Goal: Communication & Community: Answer question/provide support

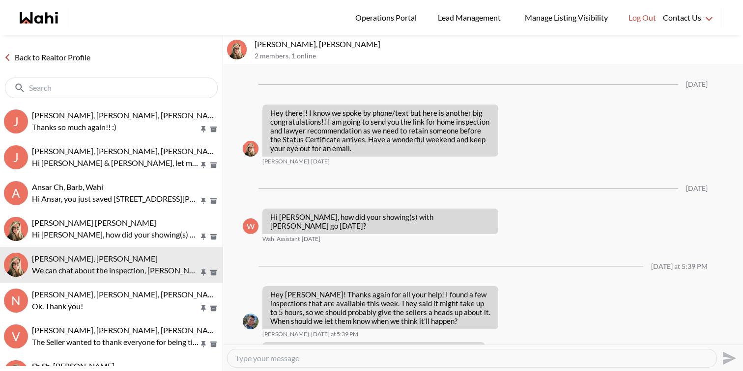
scroll to position [1091, 0]
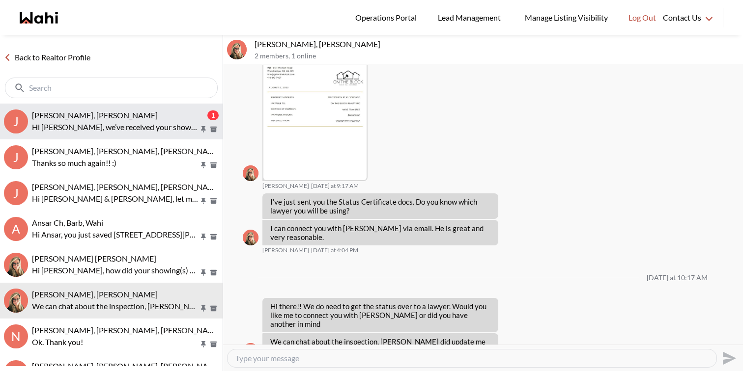
click at [153, 122] on p "Hi Jaspreet, we’ve received your showing request —exciting! 🎉 Let’s have a quic…" at bounding box center [115, 127] width 167 height 12
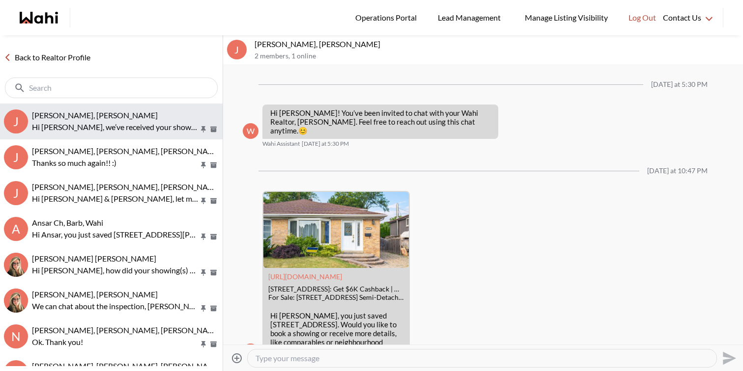
scroll to position [155, 0]
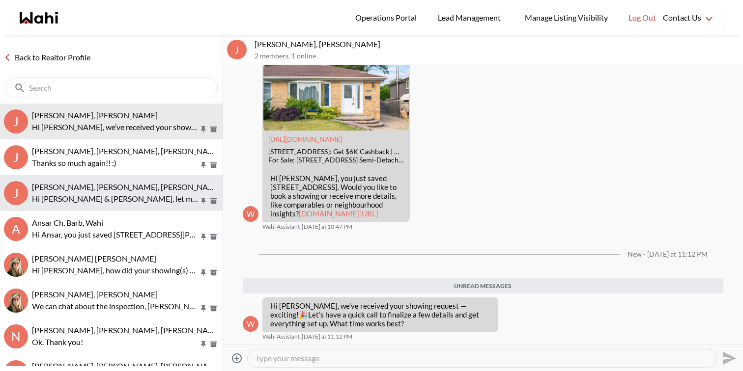
click at [144, 192] on div "Jack Burke, Leyla Smith, Faraz, Barbara" at bounding box center [125, 187] width 187 height 10
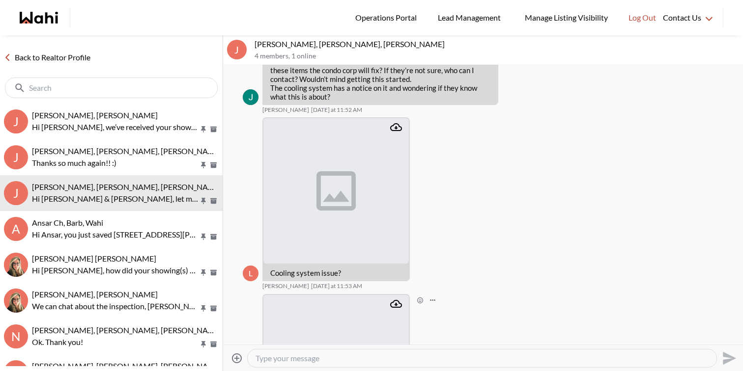
scroll to position [1723, 0]
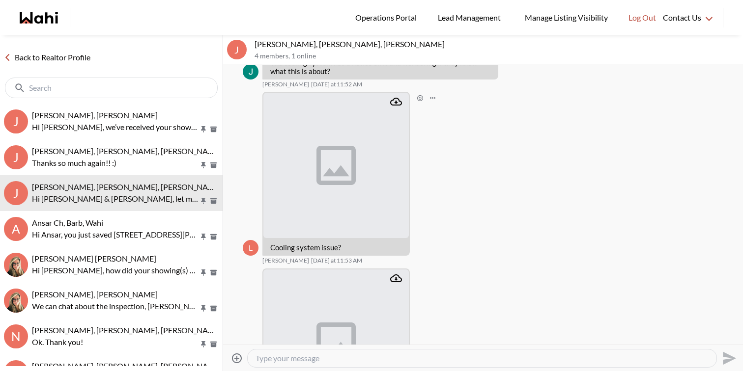
click at [394, 104] on icon "Attachment" at bounding box center [396, 102] width 12 height 12
click at [396, 279] on icon "Attachment" at bounding box center [396, 279] width 12 height 8
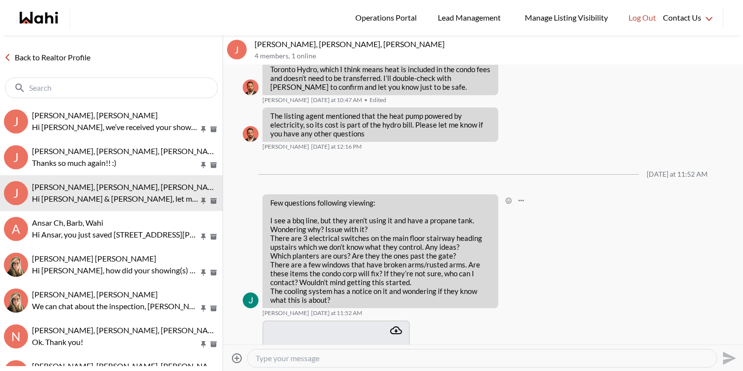
scroll to position [1498, 0]
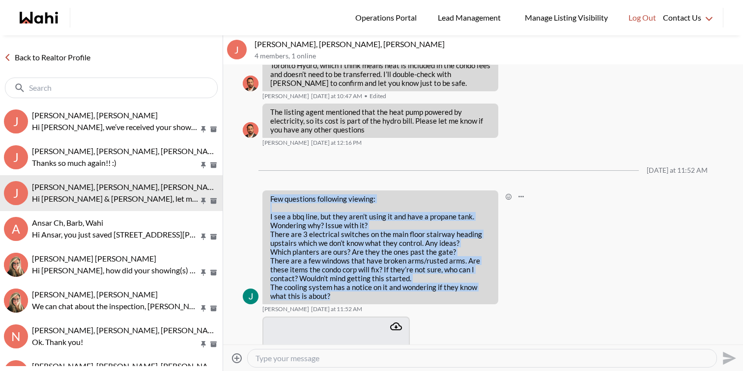
drag, startPoint x: 270, startPoint y: 198, endPoint x: 345, endPoint y: 298, distance: 124.9
click at [345, 298] on div "Few questions following viewing: I see a bbq line, but they aren’t using it and…" at bounding box center [380, 248] width 220 height 106
copy div "Few questions following viewing: I see a bbq line, but they aren’t using it and…"
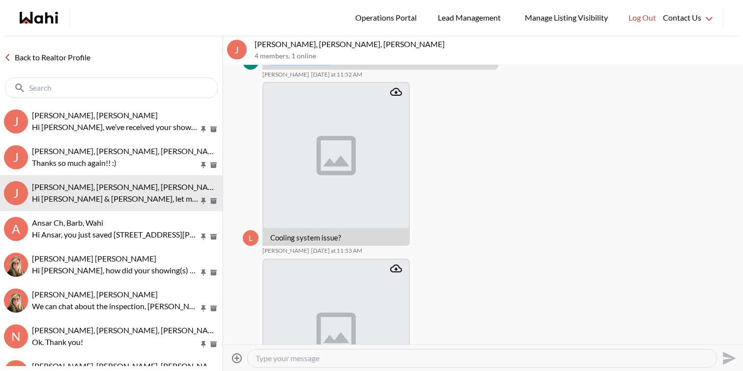
scroll to position [1870, 0]
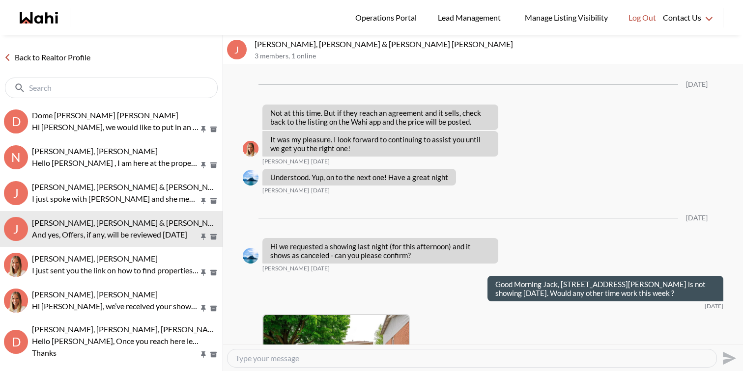
scroll to position [1383, 0]
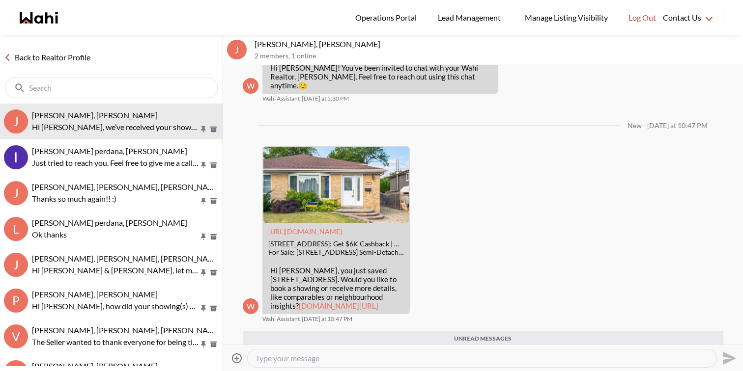
scroll to position [115, 0]
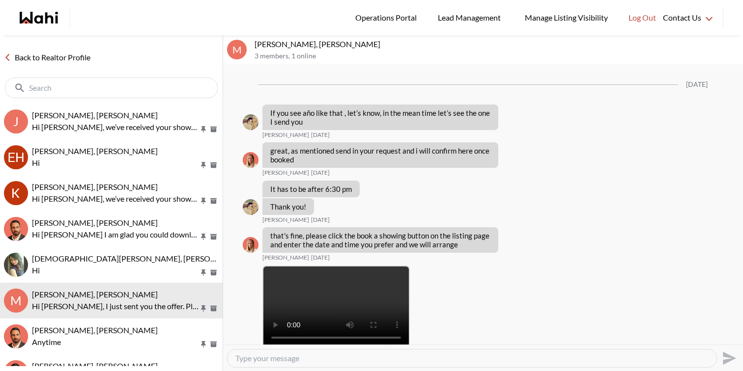
scroll to position [1562, 0]
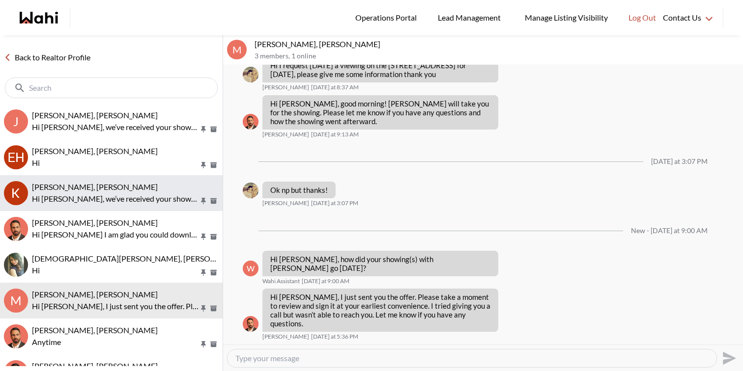
click at [125, 205] on button "KEVIN FERREIRA, Behnam Hi Kevin, we’ve received your showing request —exciting!…" at bounding box center [111, 193] width 223 height 36
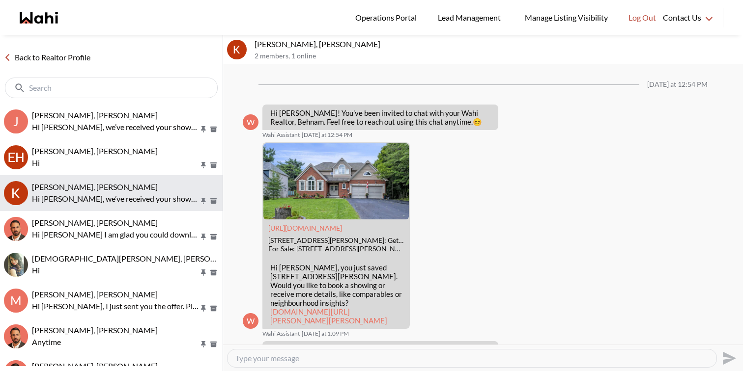
scroll to position [792, 0]
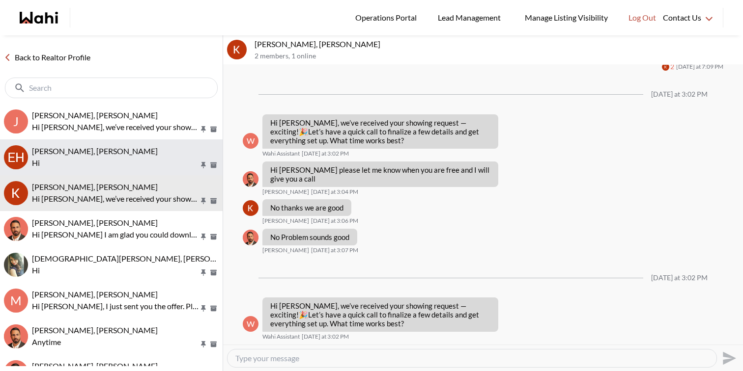
click at [137, 165] on p "Hi" at bounding box center [115, 163] width 167 height 12
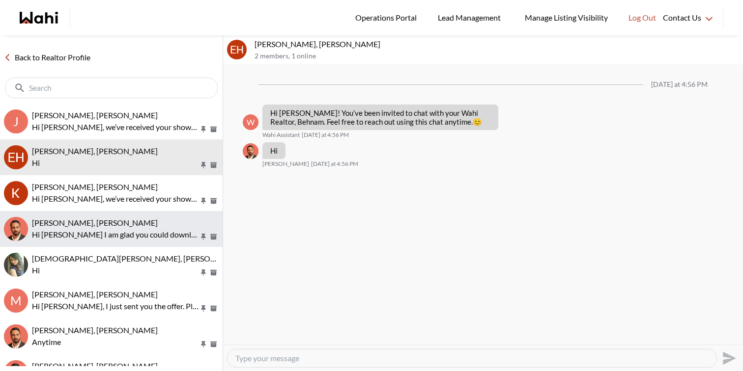
click at [132, 223] on div "Gordon Dale, Behnam" at bounding box center [125, 223] width 187 height 10
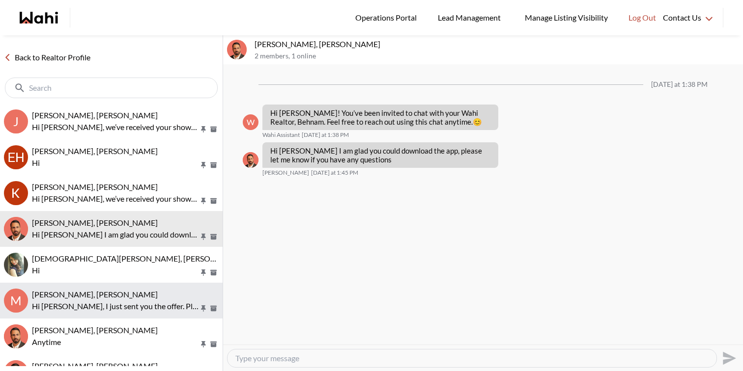
click at [132, 295] on span "[PERSON_NAME], [PERSON_NAME]" at bounding box center [95, 294] width 126 height 9
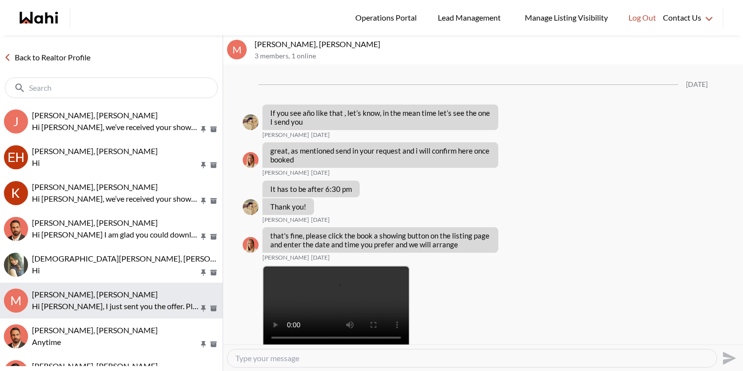
scroll to position [1562, 0]
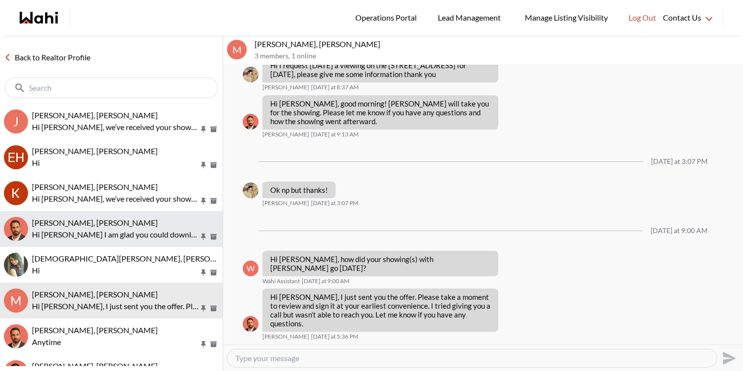
click at [125, 235] on p "Hi Gordon I am glad you could download the app, please let me know if you have …" at bounding box center [115, 235] width 167 height 12
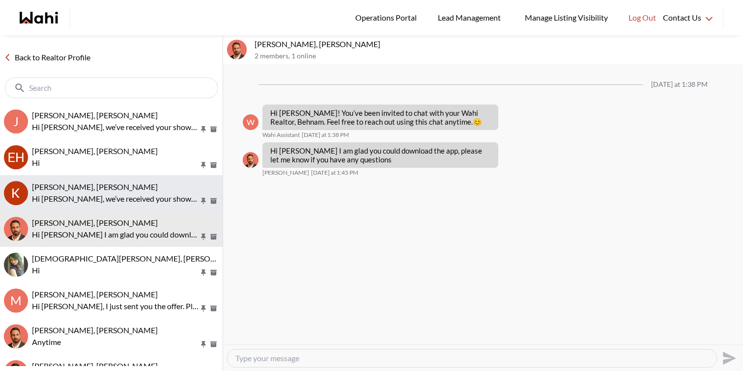
click at [131, 187] on div "KEVIN FERREIRA, Behnam" at bounding box center [125, 187] width 187 height 10
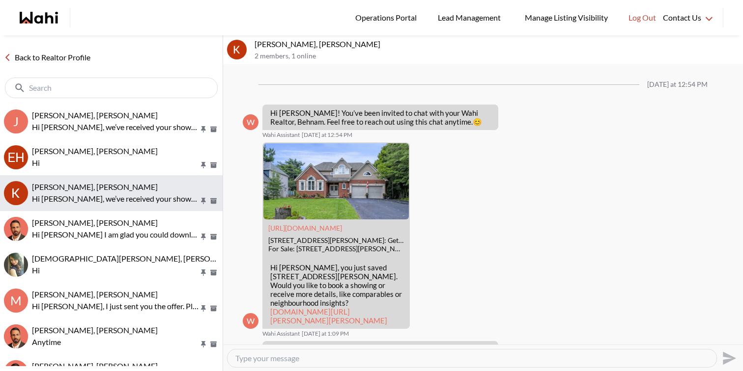
scroll to position [792, 0]
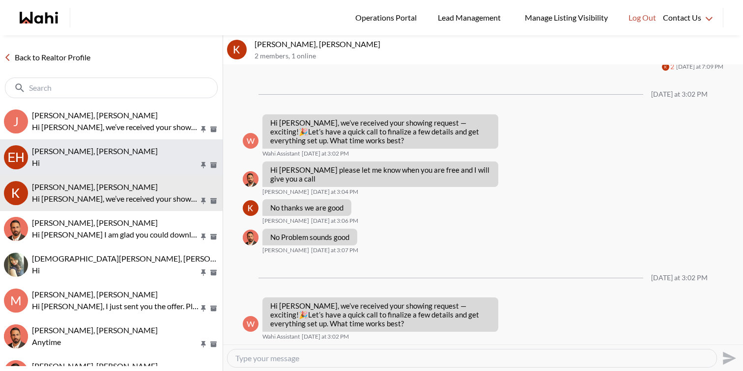
click at [133, 163] on p "Hi" at bounding box center [115, 163] width 167 height 12
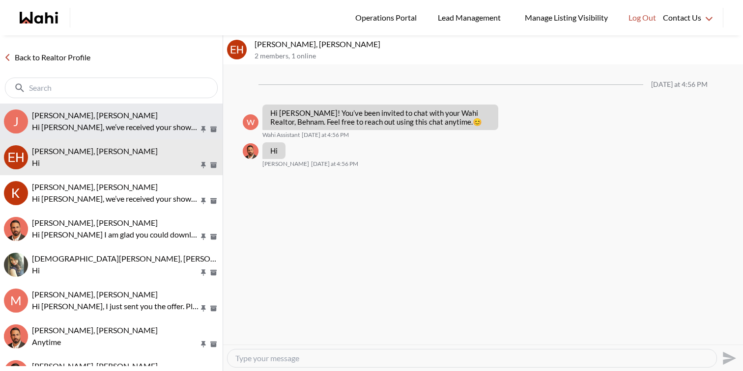
click at [145, 132] on p "Hi Jaspreet, we’ve received your showing request —exciting! 🎉 Let’s have a quic…" at bounding box center [115, 127] width 167 height 12
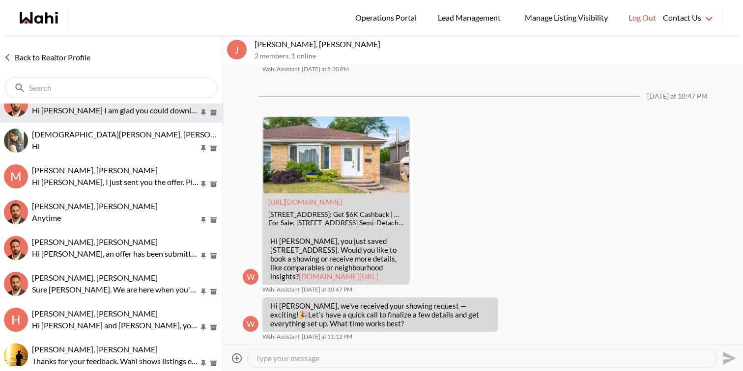
scroll to position [134, 0]
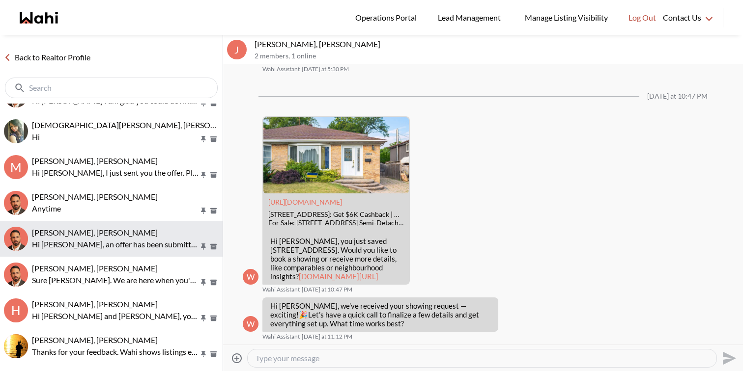
click at [130, 237] on div "Rita Kukendran, Behnam Hi Rita, an offer has been submitted for 84 Primerose Cr…" at bounding box center [125, 239] width 187 height 23
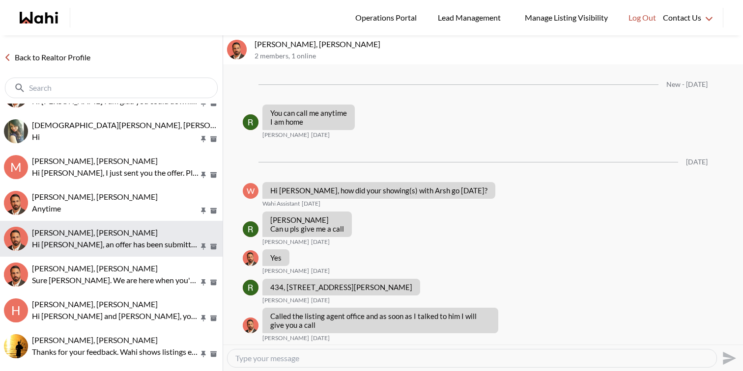
scroll to position [1629, 0]
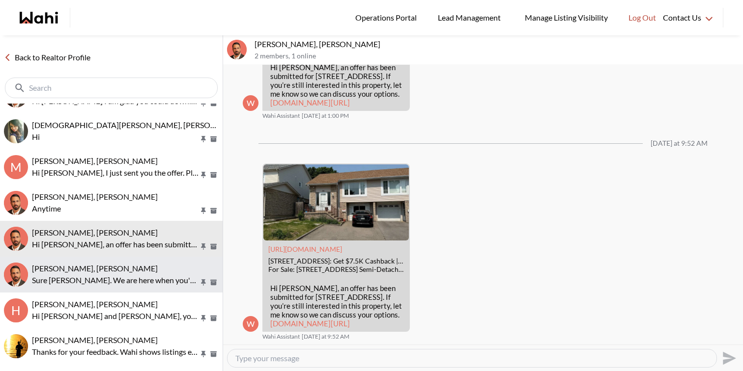
click at [122, 275] on p "Sure Nidhi. We are here when you're ready." at bounding box center [115, 281] width 167 height 12
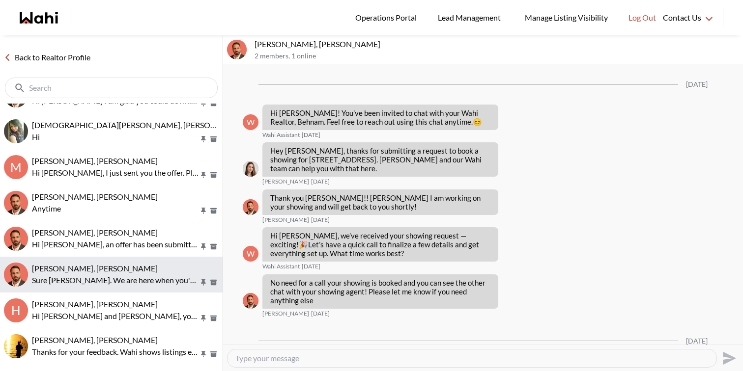
scroll to position [376, 0]
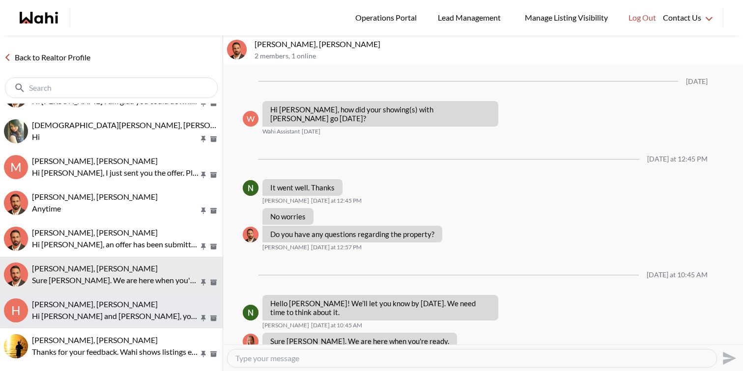
click at [123, 304] on span "Honrina Rozario, Steven John, Behnam" at bounding box center [95, 304] width 126 height 9
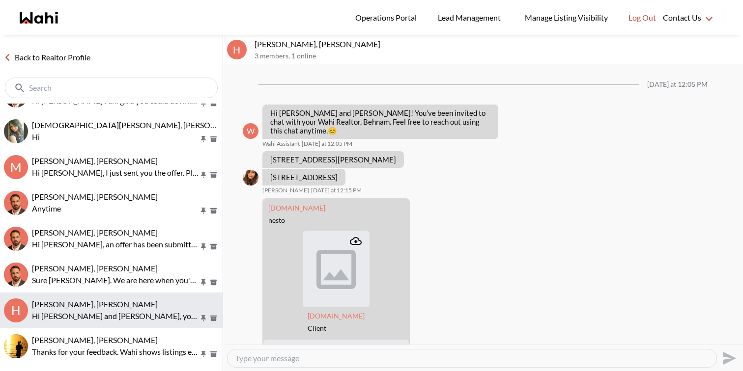
scroll to position [569, 0]
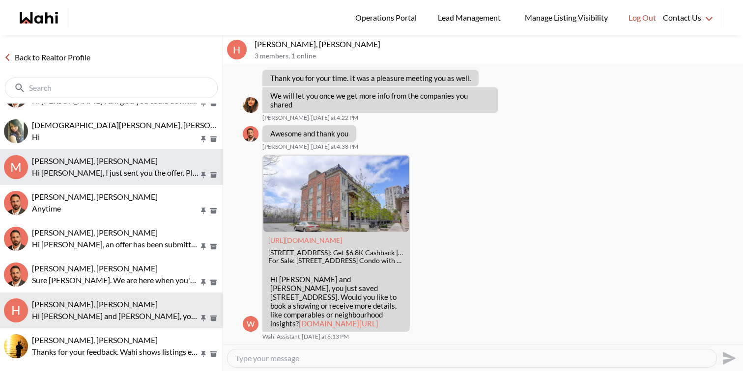
click at [143, 173] on p "Hi [PERSON_NAME], I just sent you the offer. Please take a moment to review and…" at bounding box center [115, 173] width 167 height 12
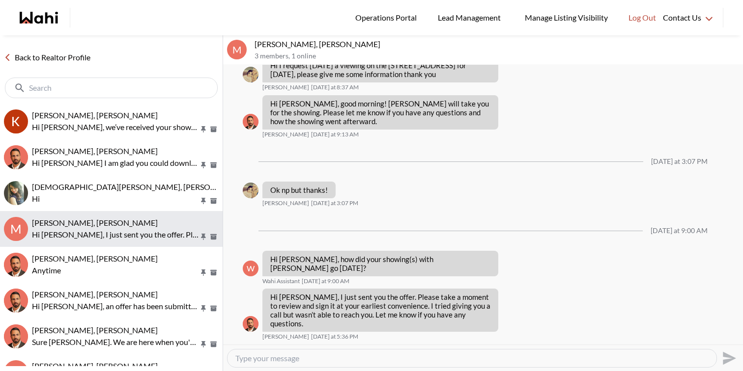
scroll to position [71, 0]
click at [143, 173] on button "Gordon Dale, Behnam Hi Gordon I am glad you could download the app, please let …" at bounding box center [111, 158] width 223 height 36
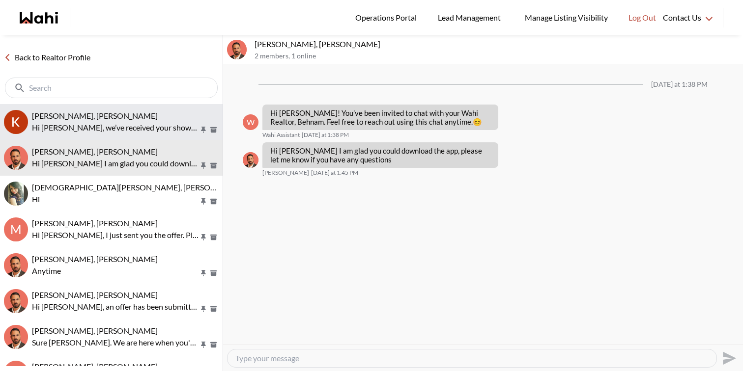
click at [143, 130] on p "Hi Kevin, we’ve received your showing request —exciting! 🎉 Let’s have a quick c…" at bounding box center [115, 128] width 167 height 12
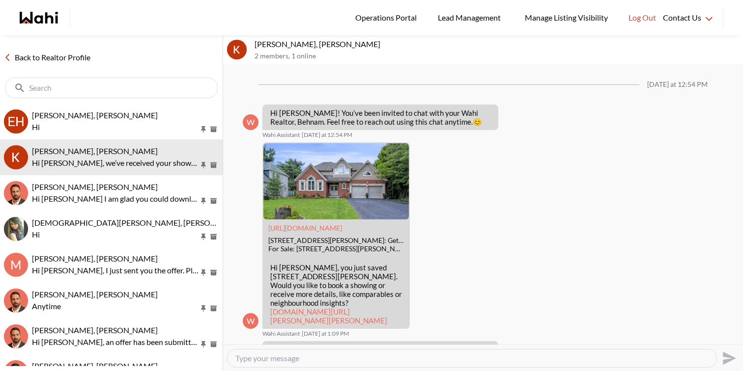
scroll to position [792, 0]
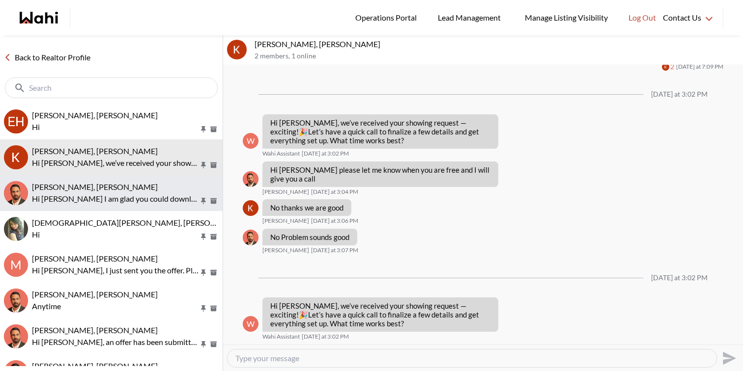
click at [136, 187] on div "Gordon Dale, Behnam" at bounding box center [125, 187] width 187 height 10
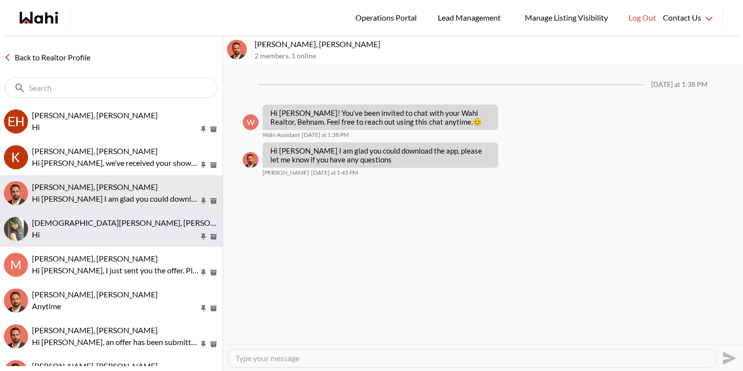
click at [137, 221] on div "Surbhi Chetwani, Behnam" at bounding box center [125, 223] width 187 height 10
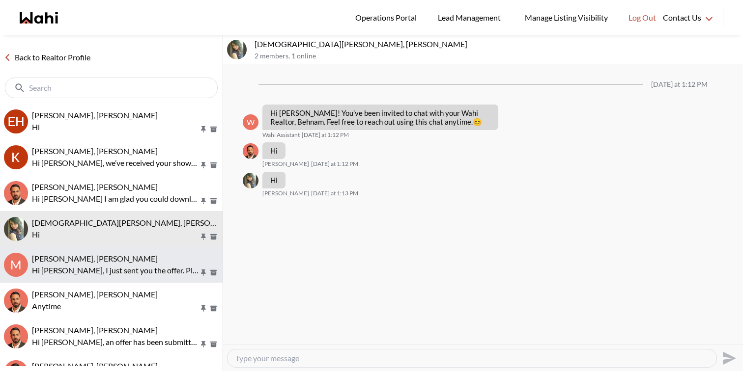
click at [139, 252] on button "M Mirna Thomas, Behnam, Michelle Hi Mirna, I just sent you the offer. Please ta…" at bounding box center [111, 265] width 223 height 36
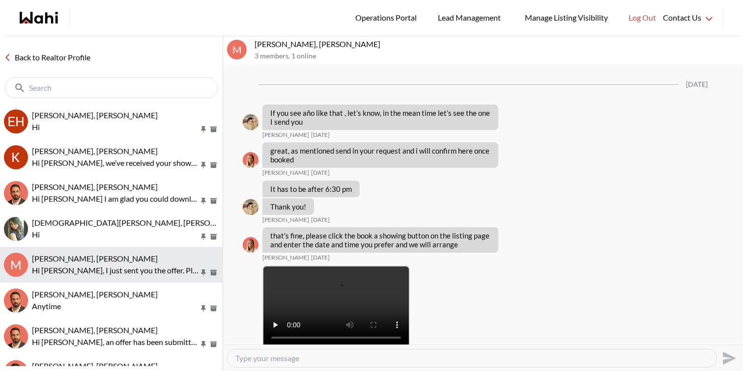
scroll to position [1562, 0]
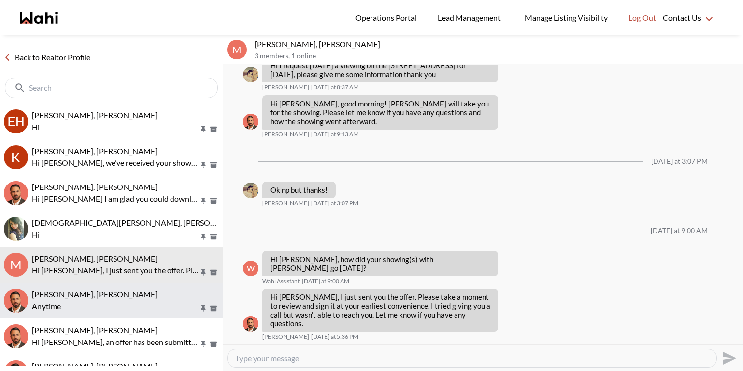
click at [140, 293] on div "Jasmin Sidhu, Behnam" at bounding box center [125, 295] width 187 height 10
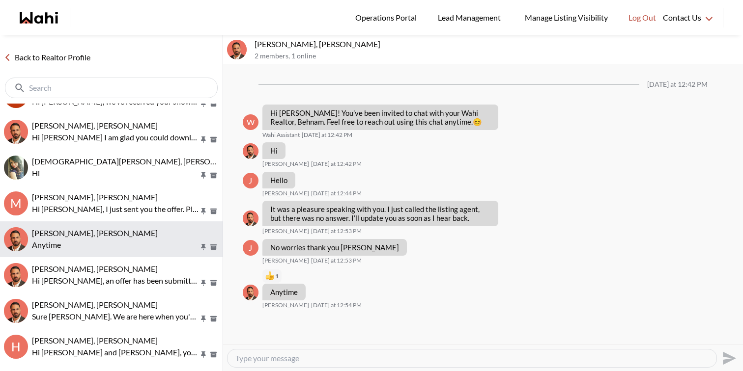
scroll to position [68, 0]
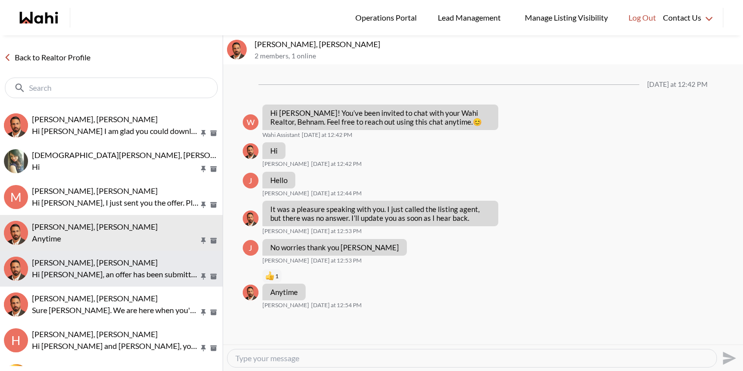
click at [149, 256] on button "Rita Kukendran, Behnam Hi Rita, an offer has been submitted for 84 Primerose Cr…" at bounding box center [111, 269] width 223 height 36
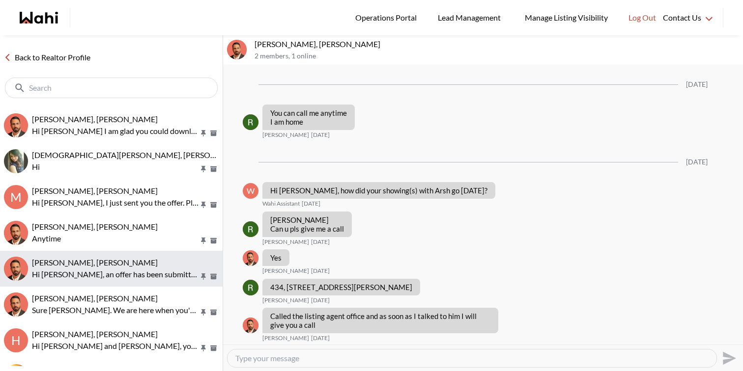
scroll to position [1629, 0]
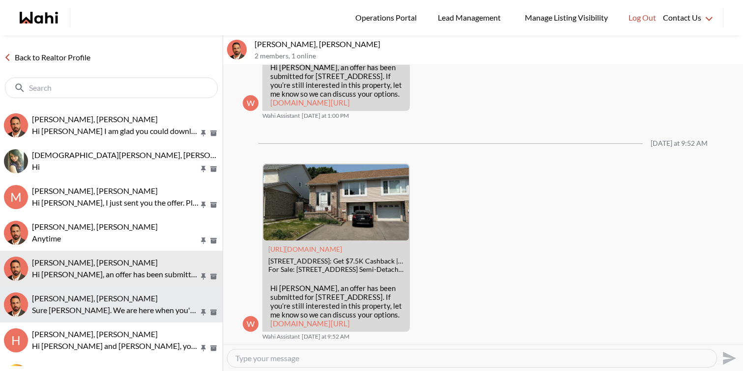
click at [153, 316] on p "Sure Nidhi. We are here when you're ready." at bounding box center [115, 311] width 167 height 12
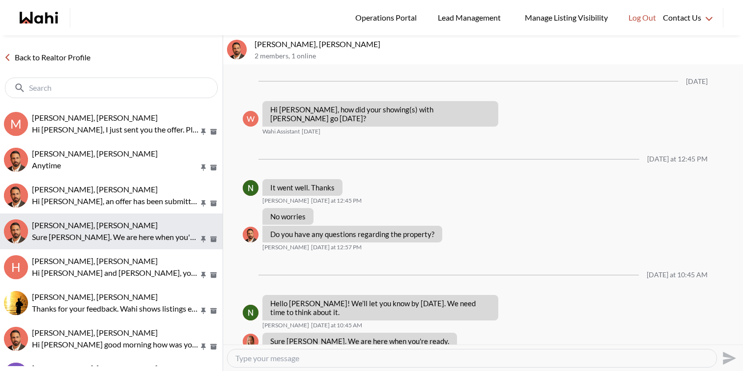
scroll to position [156, 0]
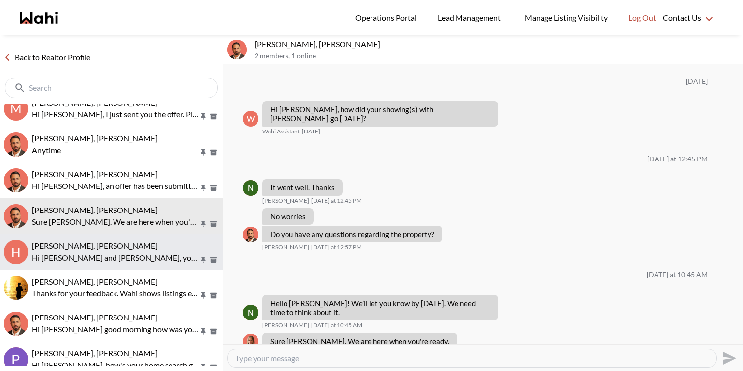
click at [160, 265] on button "H Honrina Rozario, Steven John, Behnam Hi Honrina and Steven, you just saved 17…" at bounding box center [111, 252] width 223 height 36
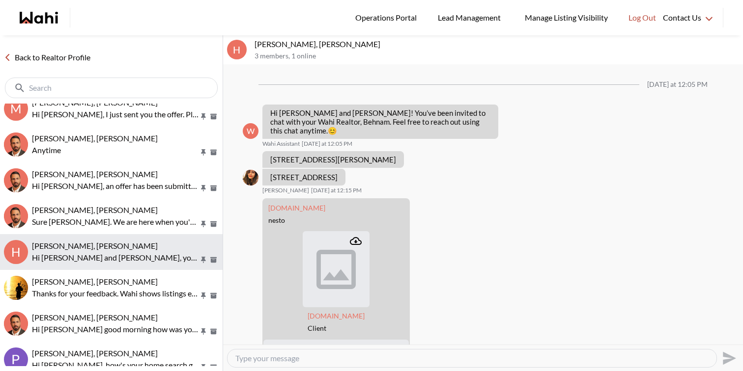
scroll to position [569, 0]
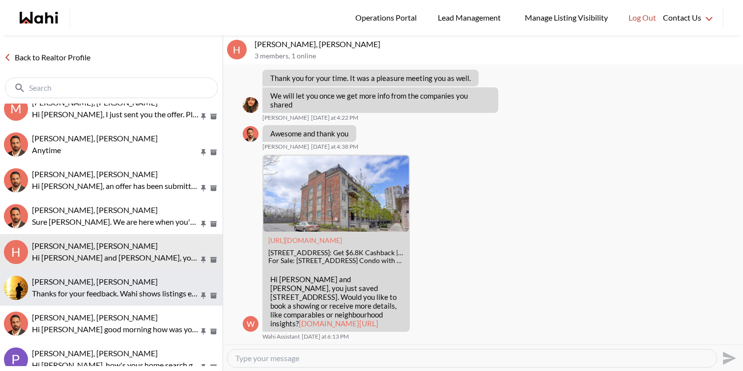
click at [160, 287] on div "Ryan Chew, Behnam Thanks for your feedback. Wahi shows listings exactly as prov…" at bounding box center [125, 288] width 187 height 23
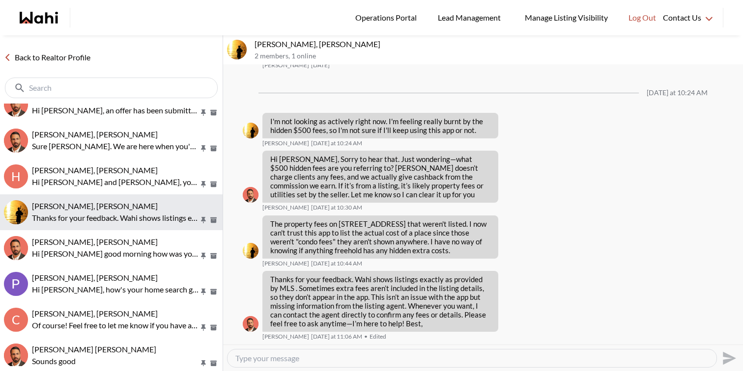
scroll to position [238, 0]
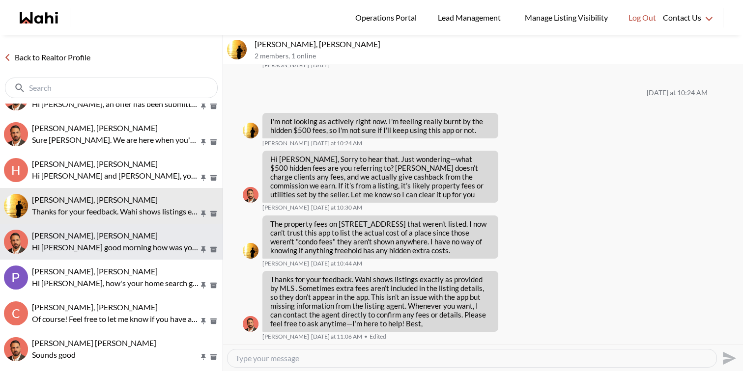
click at [157, 244] on p "Hi Japneet good morning how was your showing yesterday? Please let me know if y…" at bounding box center [115, 248] width 167 height 12
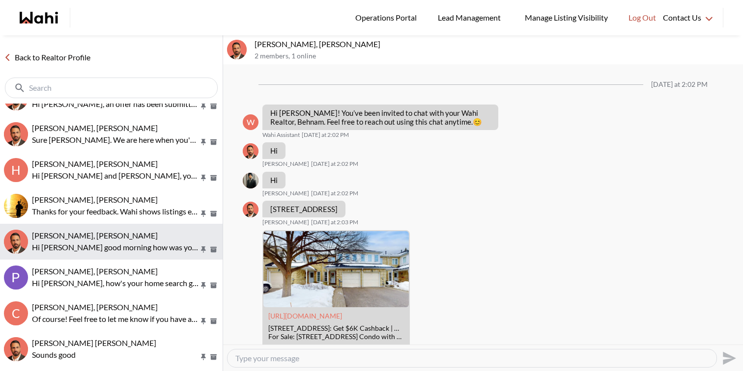
scroll to position [212, 0]
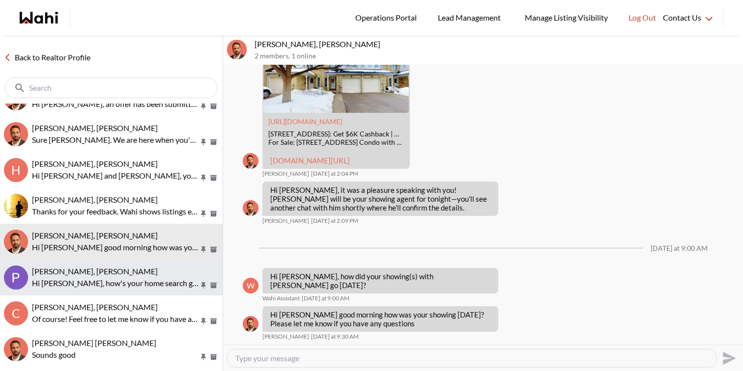
click at [145, 278] on p "Hi Palak, how's your home search going? Is there any property that you would li…" at bounding box center [115, 284] width 167 height 12
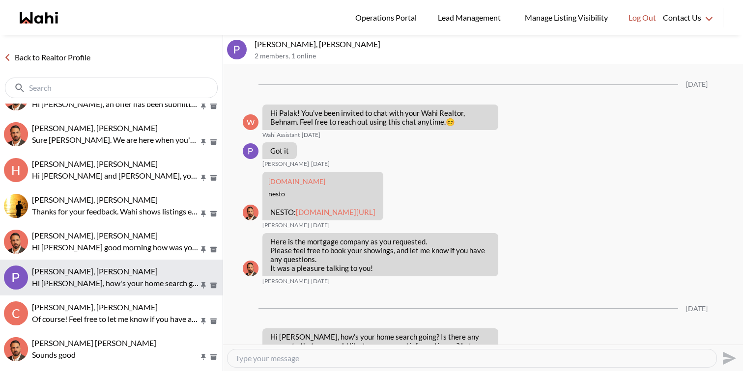
scroll to position [356, 0]
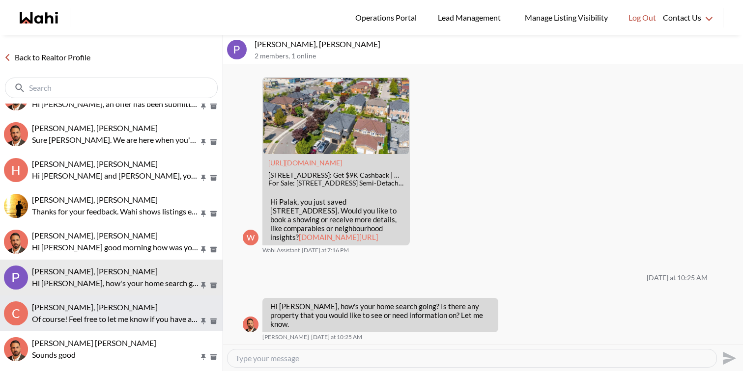
click at [140, 313] on p "Of course! Feel free to let me know if you have any question" at bounding box center [115, 319] width 167 height 12
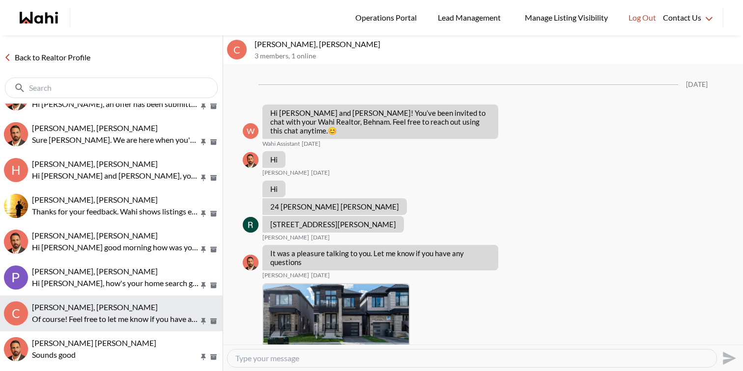
scroll to position [676, 0]
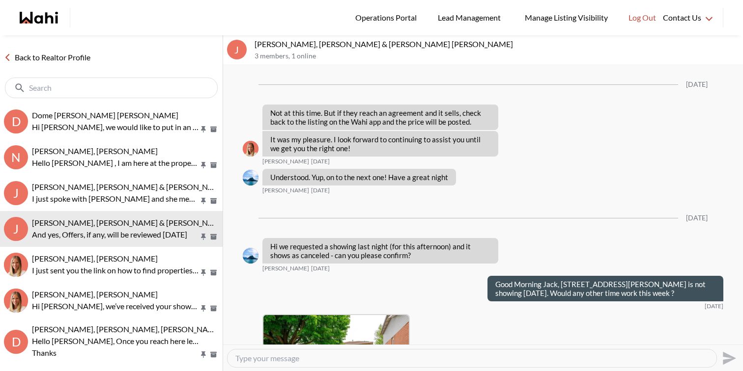
scroll to position [1383, 0]
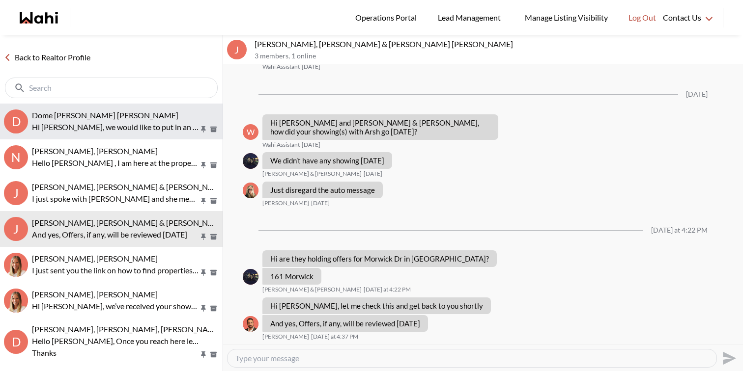
click at [109, 138] on button "D [PERSON_NAME] [PERSON_NAME] Hi [PERSON_NAME], we would like to put in an offe…" at bounding box center [111, 122] width 223 height 36
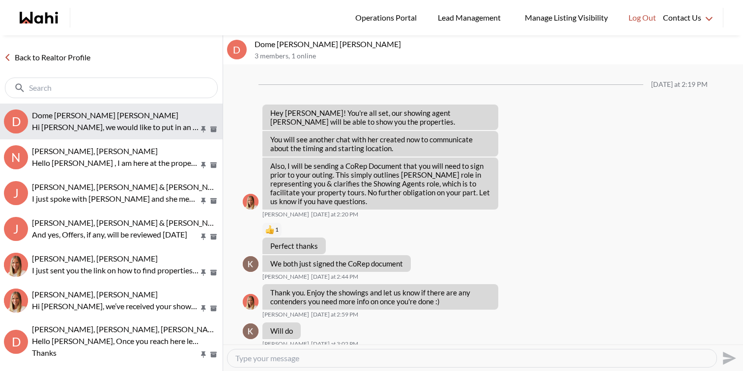
scroll to position [646, 0]
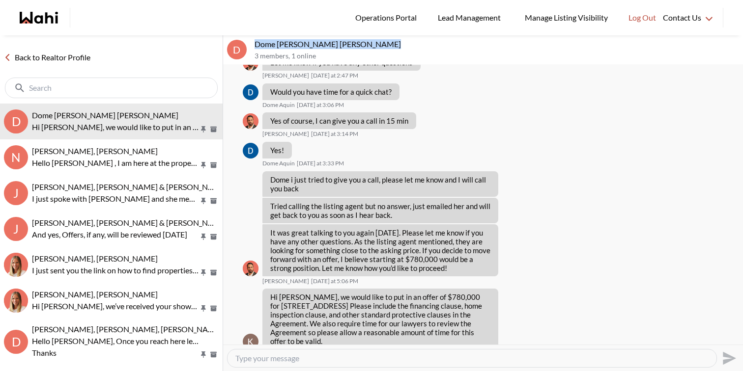
drag, startPoint x: 376, startPoint y: 44, endPoint x: 255, endPoint y: 43, distance: 120.8
click at [255, 43] on p "Dome [PERSON_NAME] [PERSON_NAME]" at bounding box center [496, 44] width 484 height 10
copy p "Dome [PERSON_NAME] [PERSON_NAME]"
drag, startPoint x: 305, startPoint y: 297, endPoint x: 461, endPoint y: 286, distance: 156.5
click at [461, 293] on p "Hi [PERSON_NAME], we would like to put in an offer of $780,000 for [STREET_ADDR…" at bounding box center [380, 319] width 220 height 53
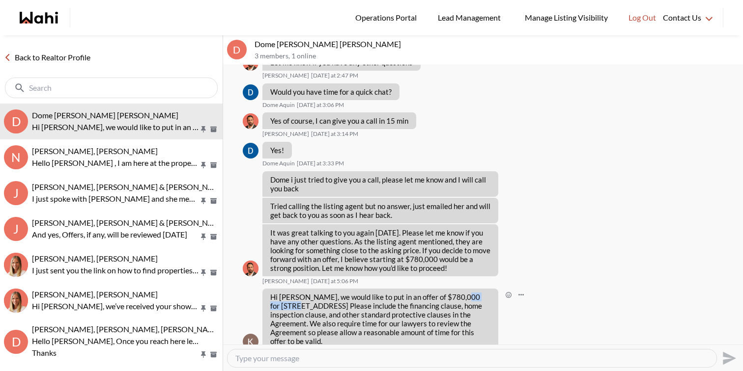
copy p "33 Wessex Dr"
